Goal: Navigation & Orientation: Find specific page/section

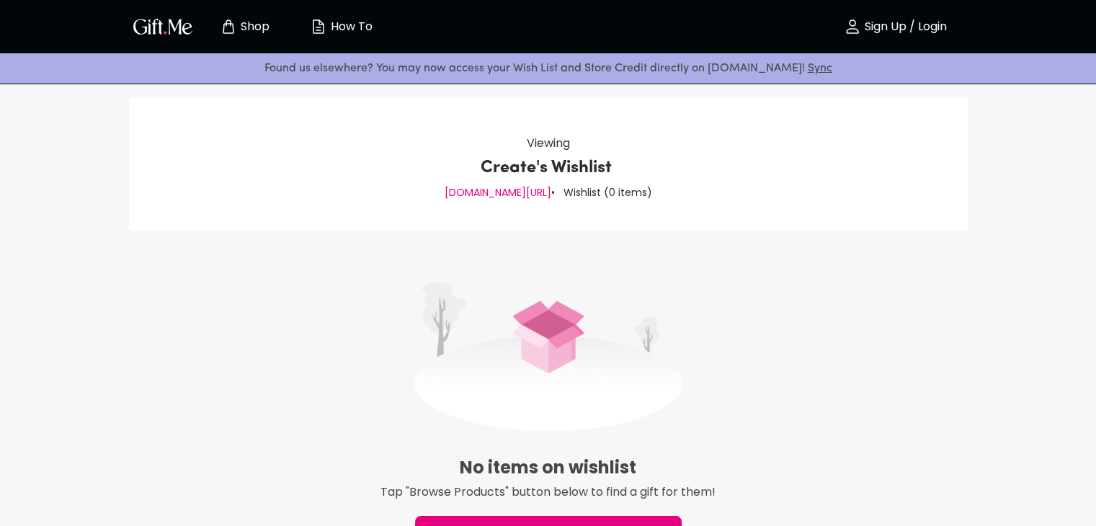
drag, startPoint x: 162, startPoint y: 37, endPoint x: 171, endPoint y: 30, distance: 12.3
click at [171, 30] on div "Shop How To" at bounding box center [259, 27] width 261 height 46
click at [171, 30] on img "button" at bounding box center [162, 26] width 65 height 21
